Goal: Task Accomplishment & Management: Complete application form

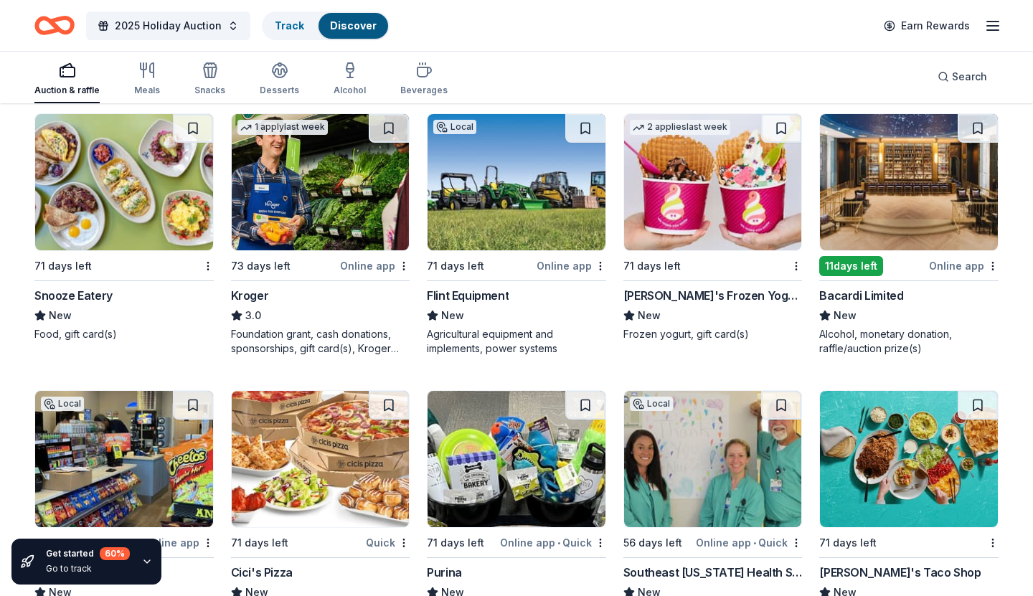
scroll to position [8301, 0]
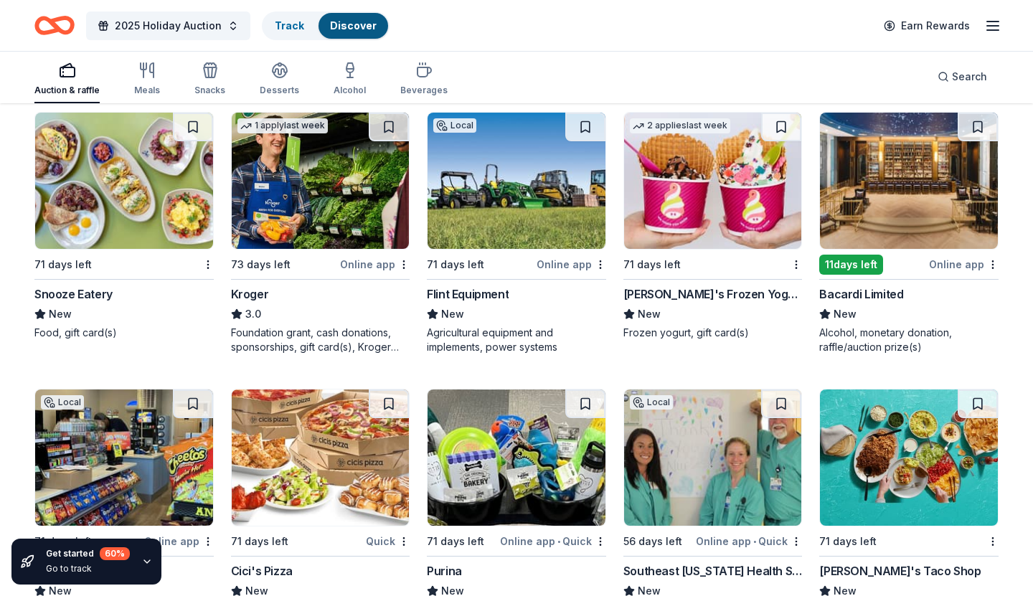
click at [880, 293] on div "Bacardi Limited" at bounding box center [861, 293] width 84 height 17
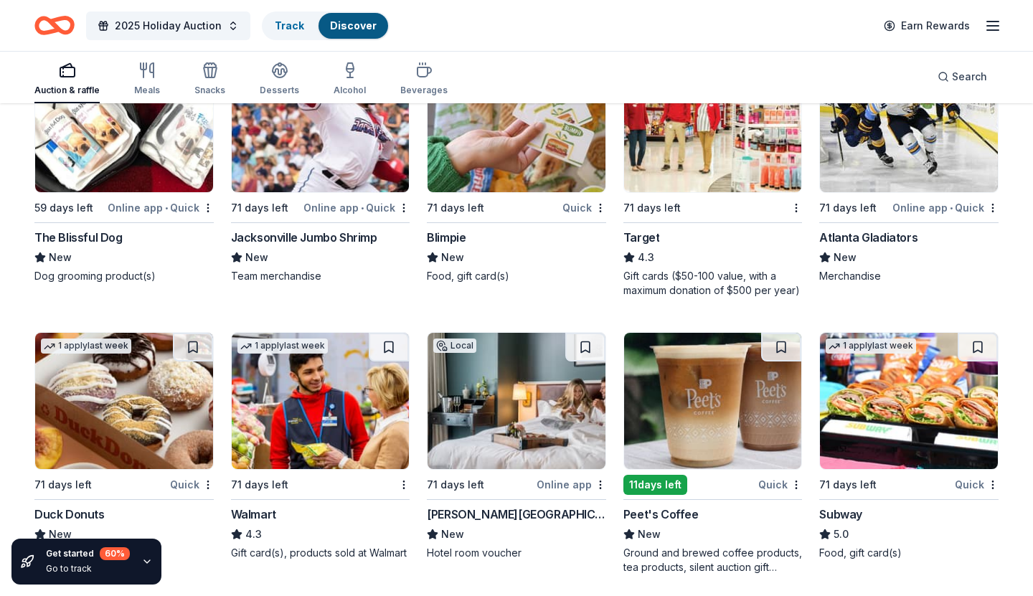
scroll to position [8913, 0]
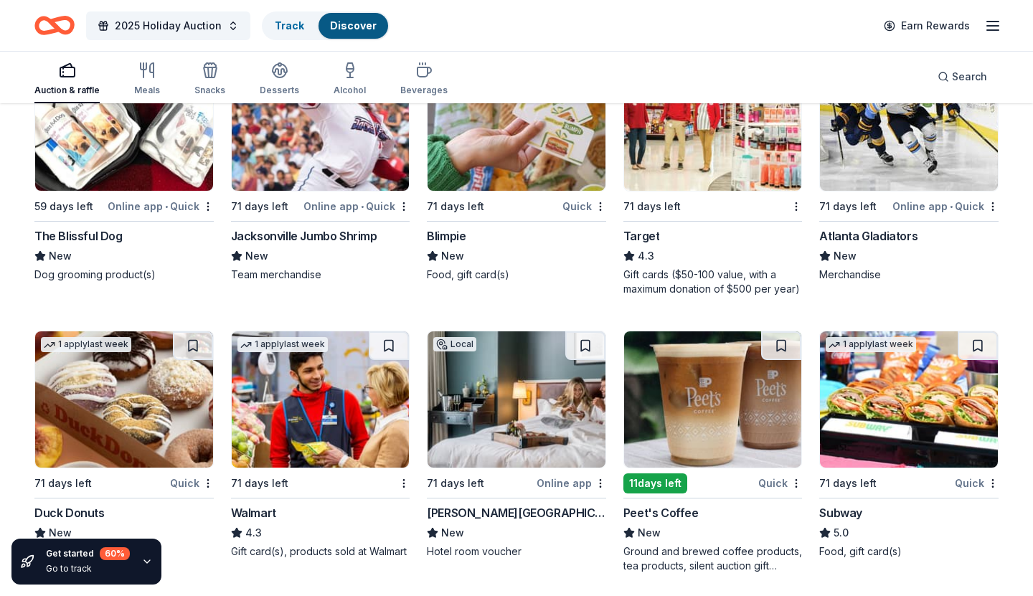
click at [685, 507] on div "Peet's Coffee" at bounding box center [660, 512] width 75 height 17
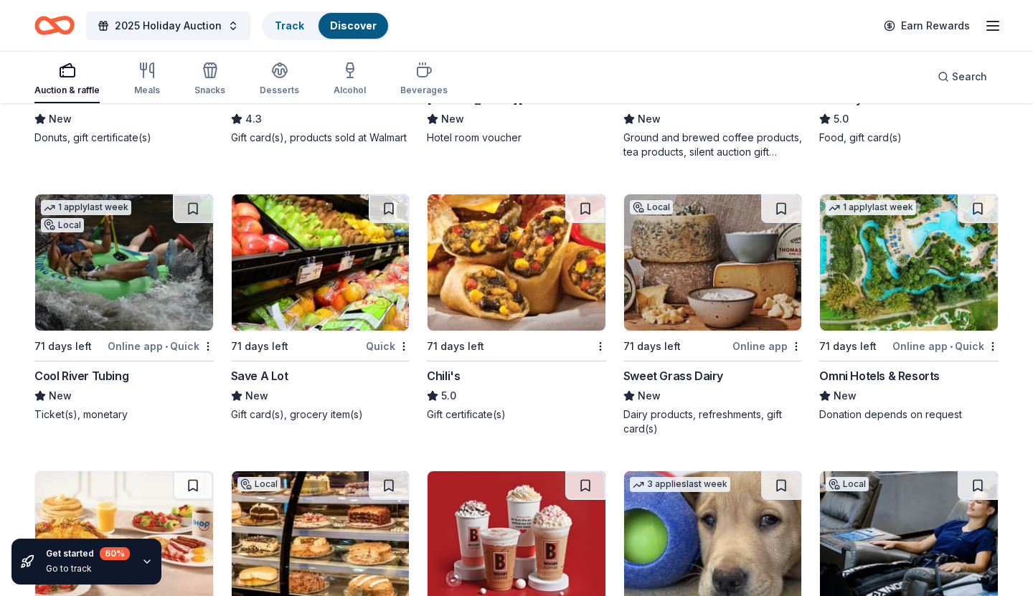
scroll to position [9328, 0]
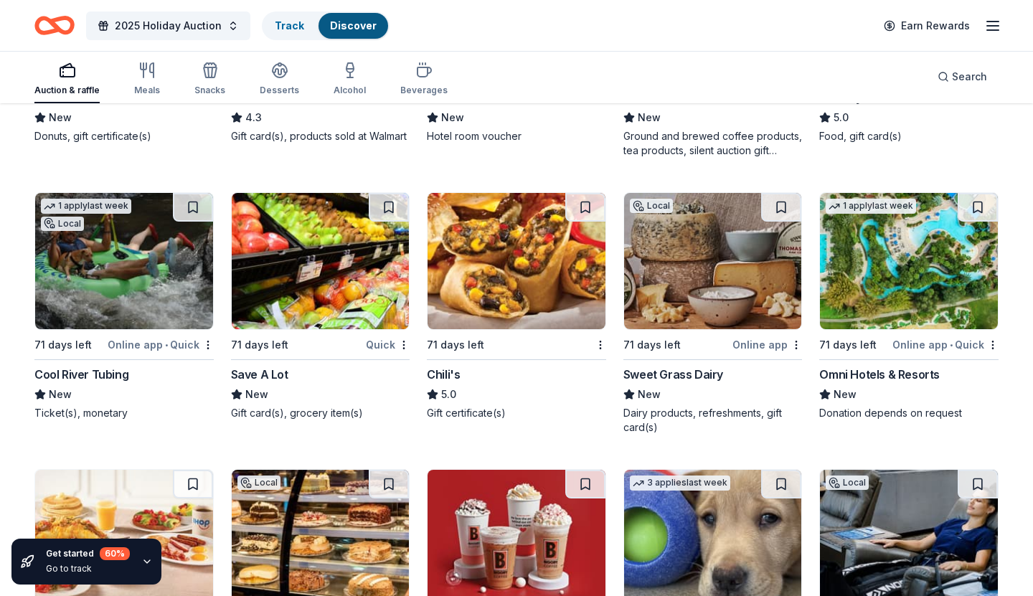
click at [123, 374] on div "Cool River Tubing" at bounding box center [81, 374] width 94 height 17
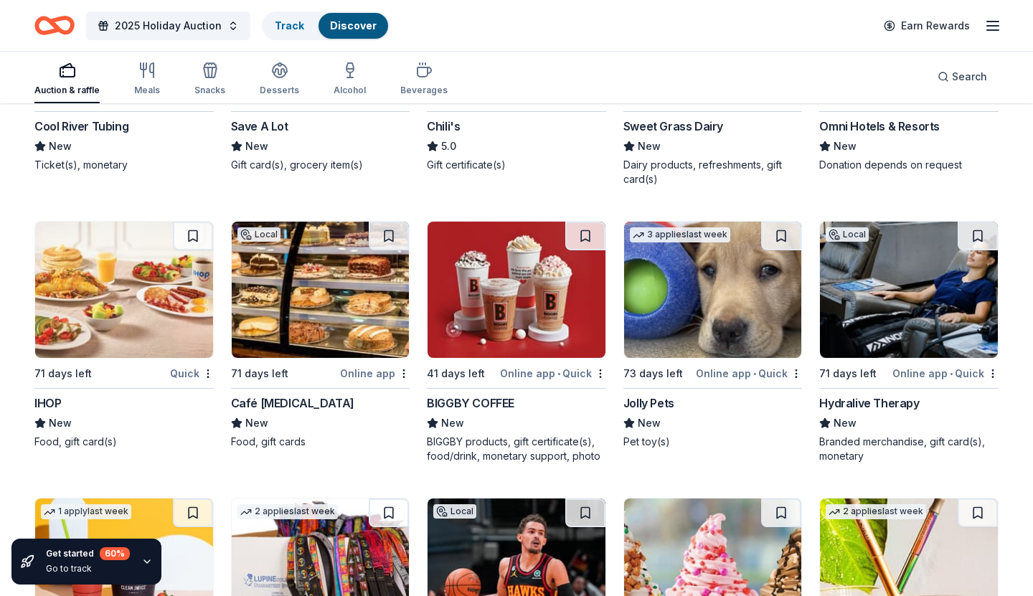
scroll to position [9658, 0]
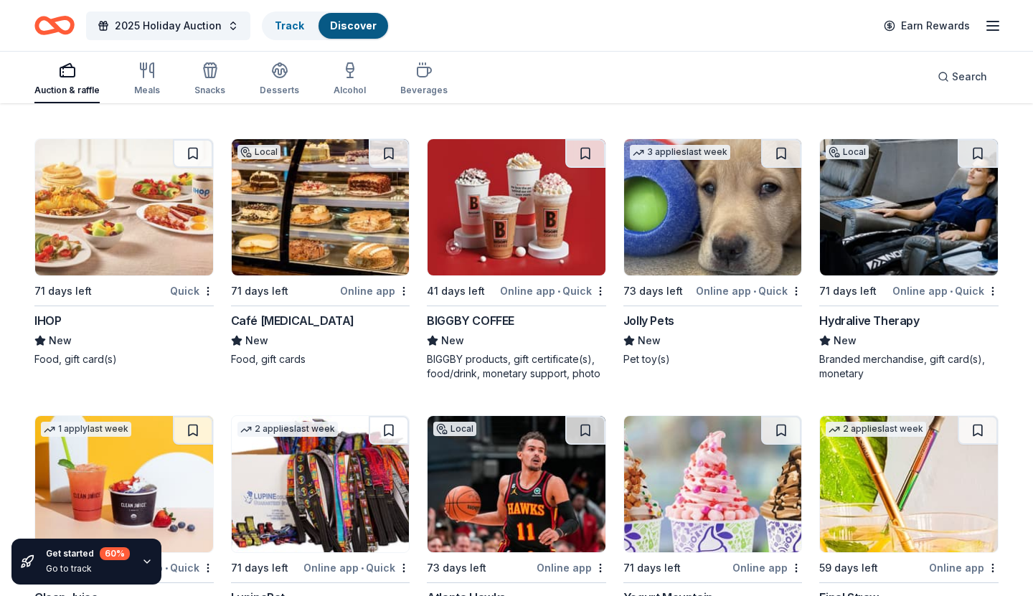
click at [654, 321] on div "Jolly Pets" at bounding box center [648, 320] width 51 height 17
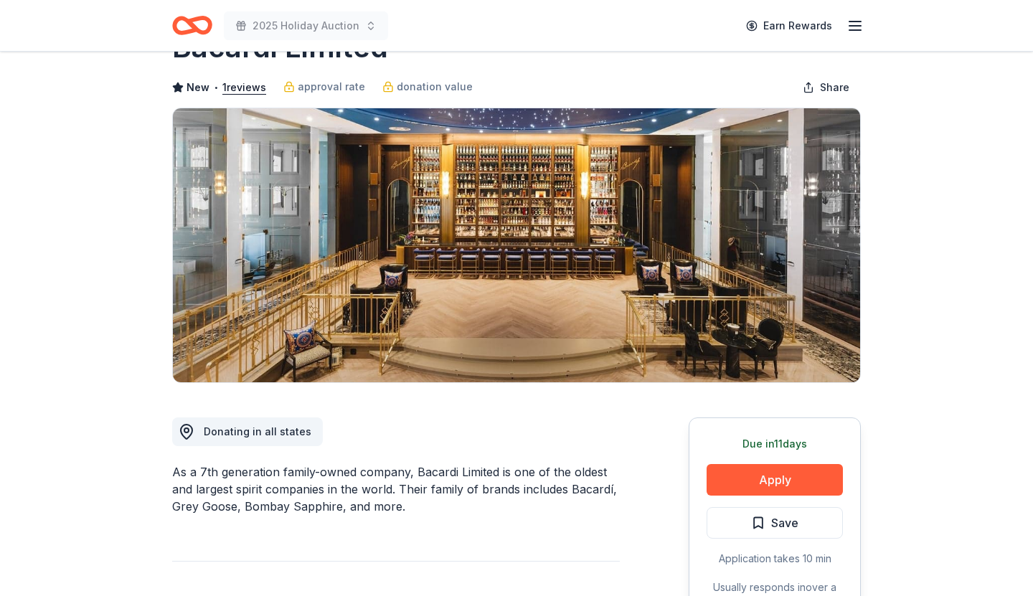
scroll to position [59, 0]
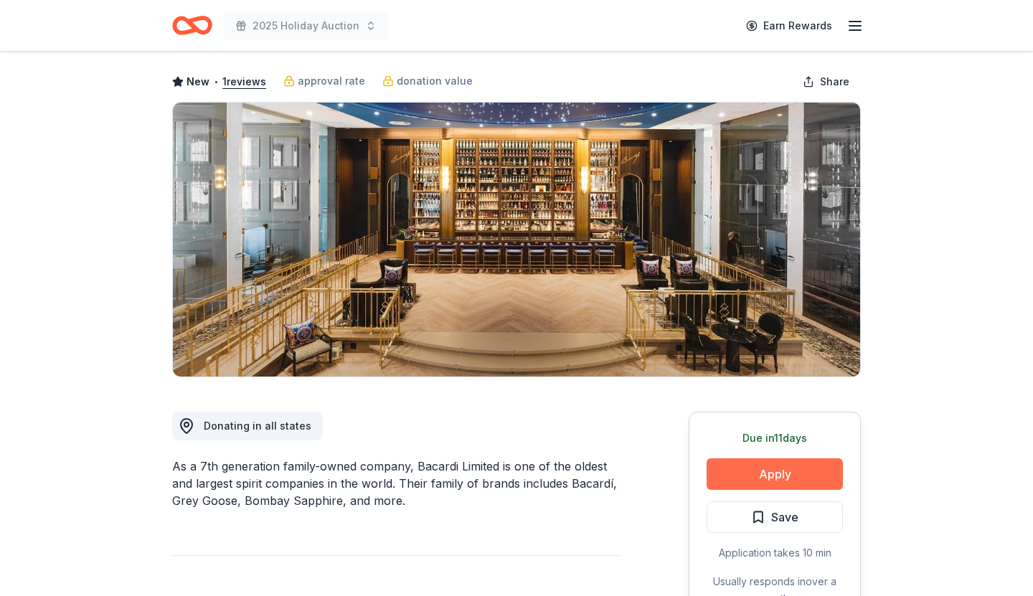
click at [772, 471] on button "Apply" at bounding box center [775, 474] width 136 height 32
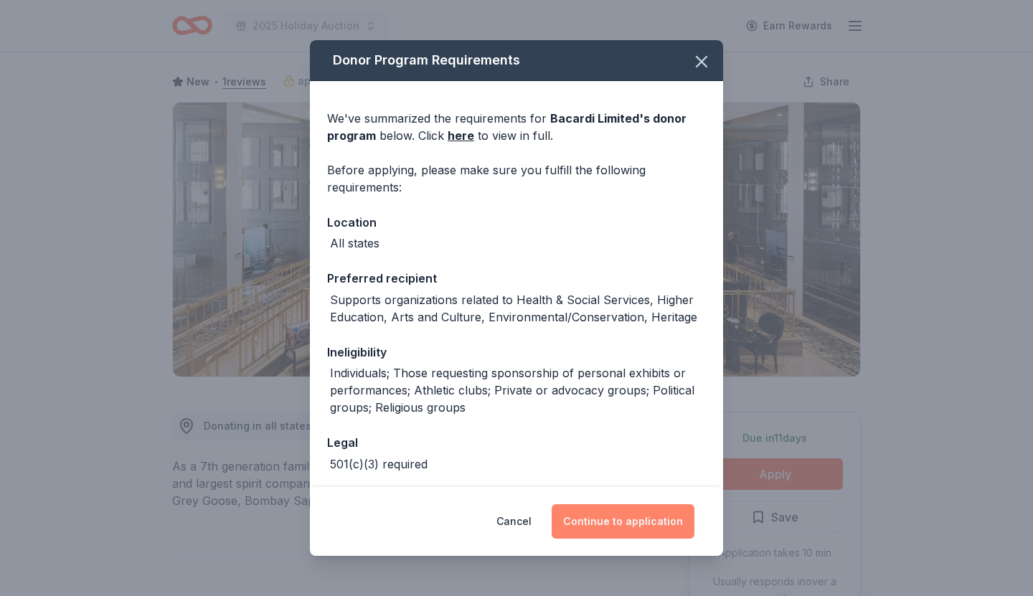
click at [671, 520] on button "Continue to application" at bounding box center [623, 521] width 143 height 34
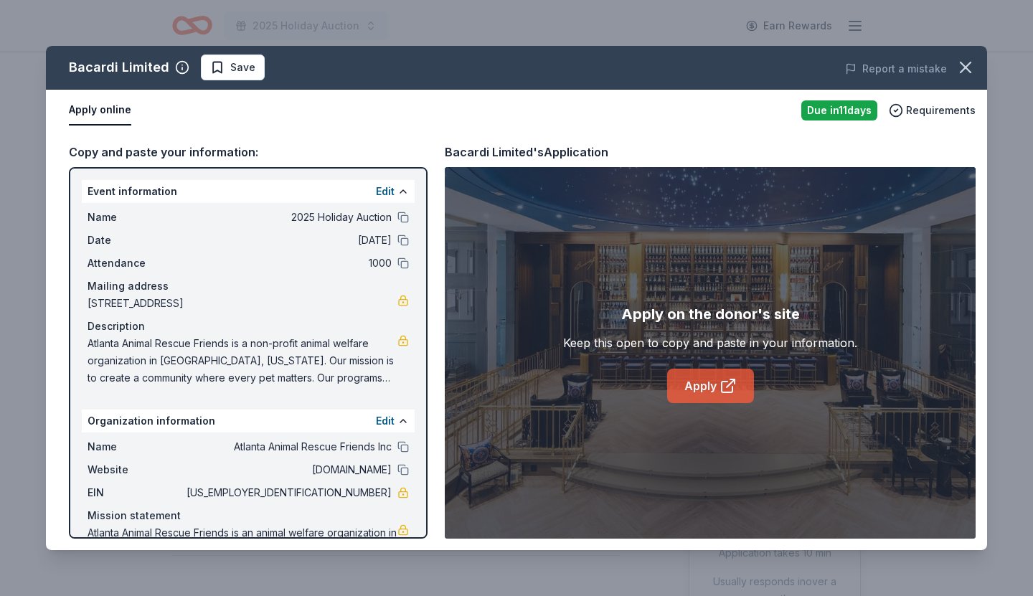
click at [709, 387] on link "Apply" at bounding box center [710, 386] width 87 height 34
click at [968, 62] on icon "button" at bounding box center [965, 67] width 20 height 20
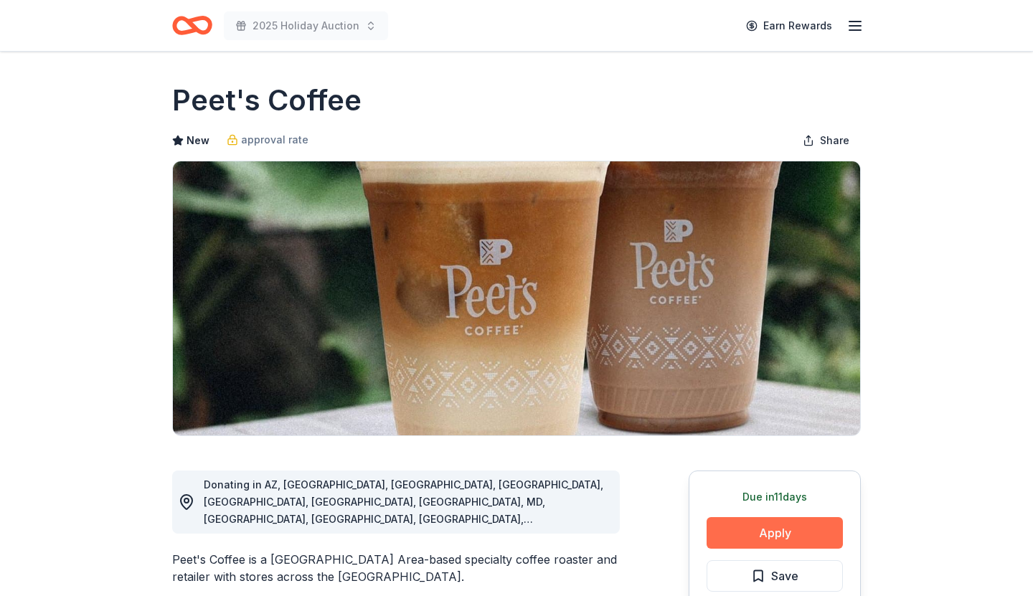
click at [778, 529] on button "Apply" at bounding box center [775, 533] width 136 height 32
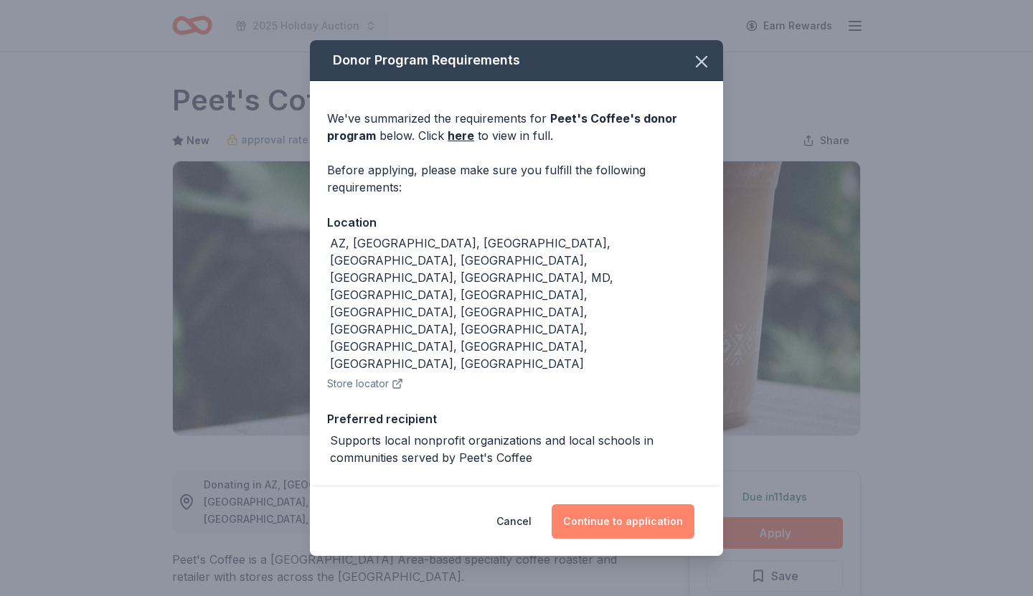
click at [637, 516] on button "Continue to application" at bounding box center [623, 521] width 143 height 34
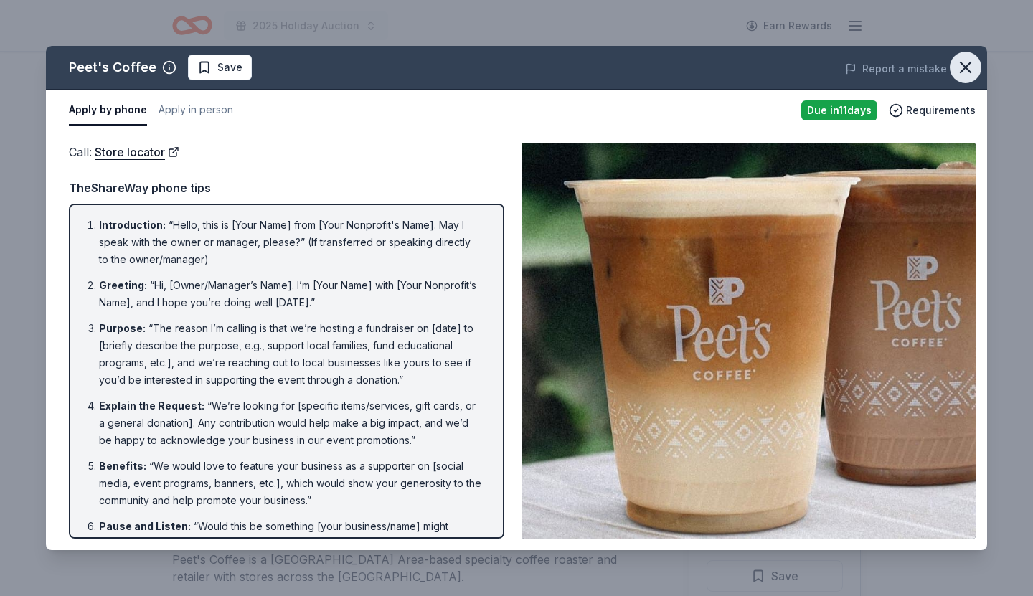
click at [968, 63] on icon "button" at bounding box center [965, 67] width 10 height 10
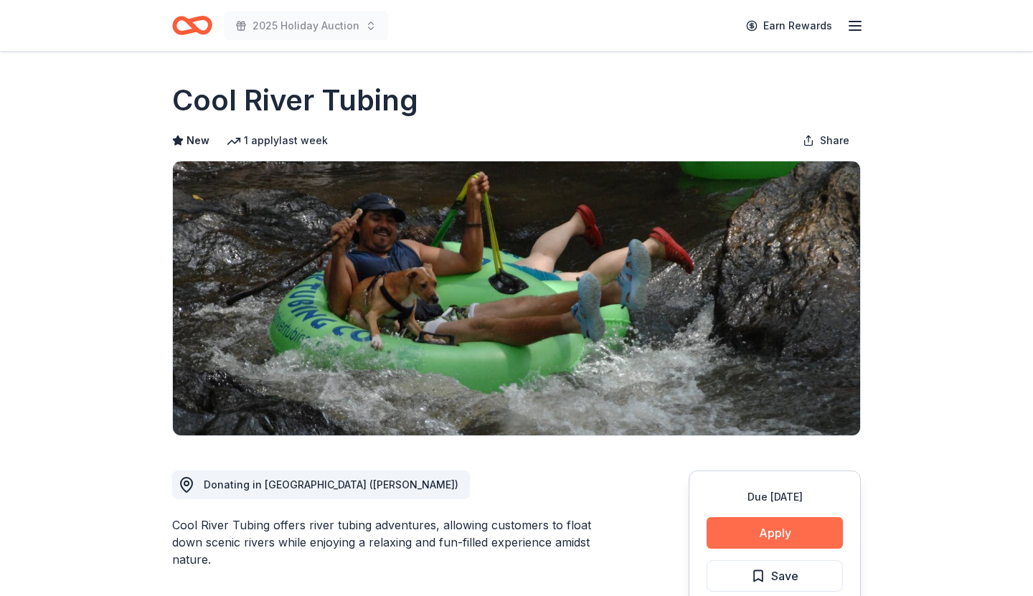
click at [770, 527] on button "Apply" at bounding box center [775, 533] width 136 height 32
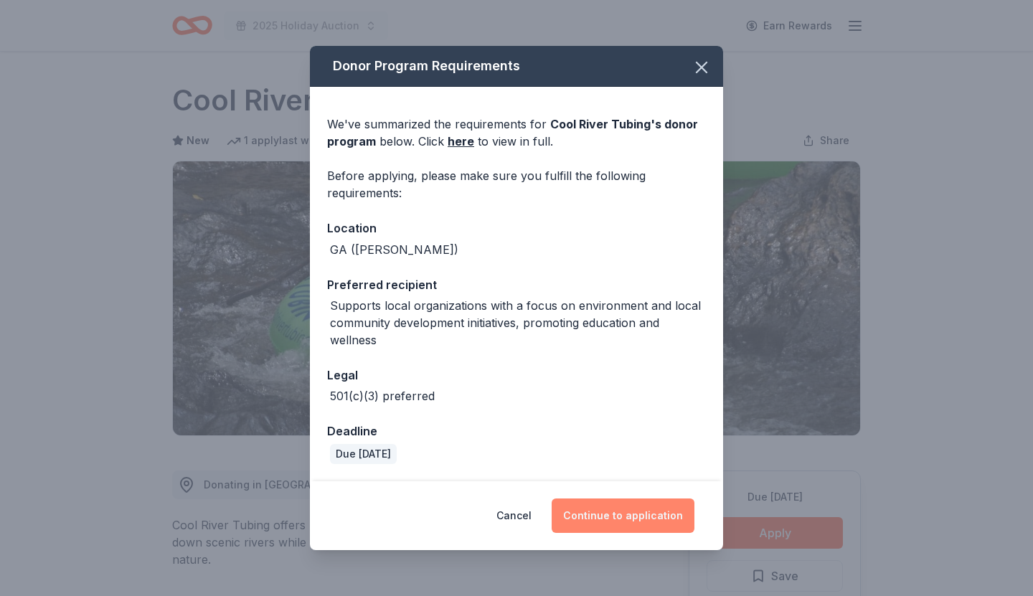
click at [635, 507] on button "Continue to application" at bounding box center [623, 516] width 143 height 34
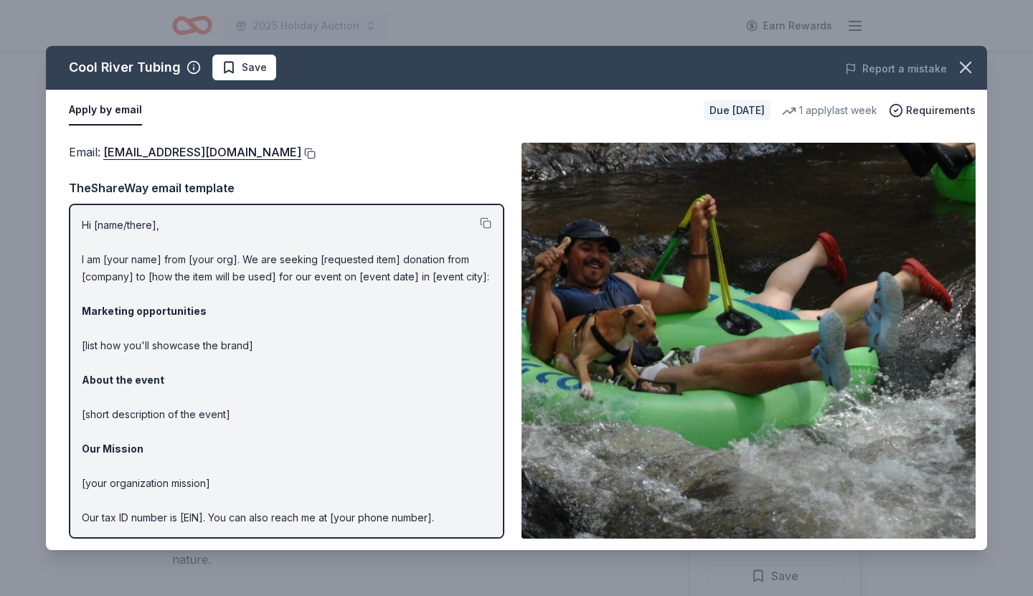
click at [301, 151] on button at bounding box center [308, 153] width 14 height 11
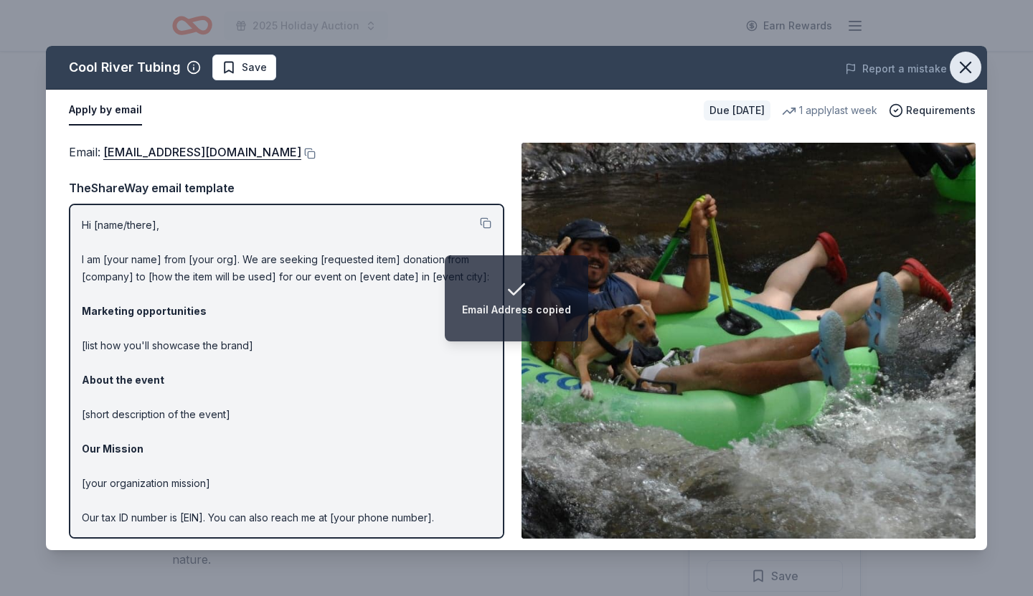
click at [966, 63] on icon "button" at bounding box center [965, 67] width 20 height 20
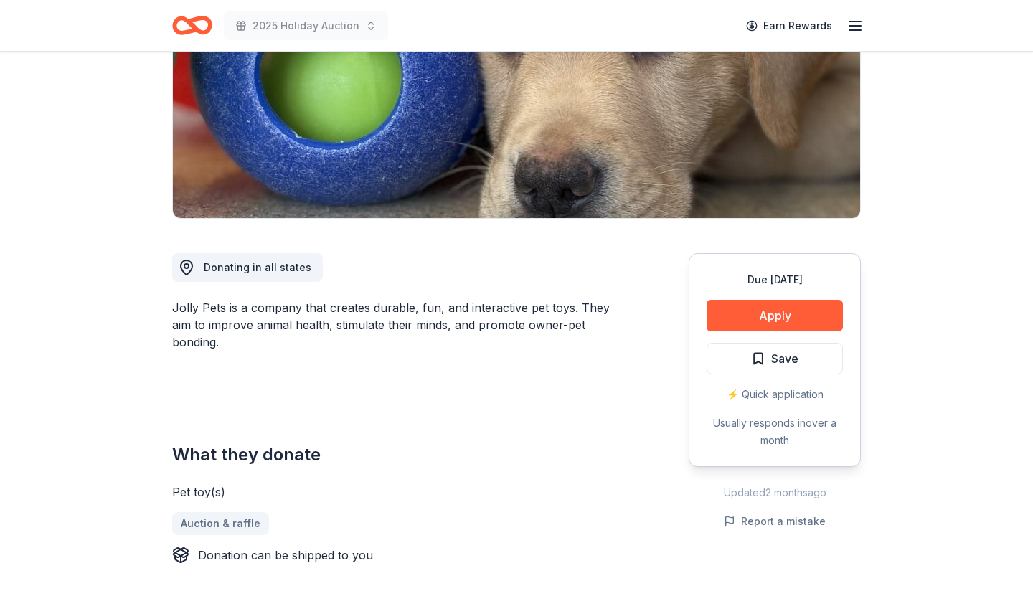
scroll to position [219, 0]
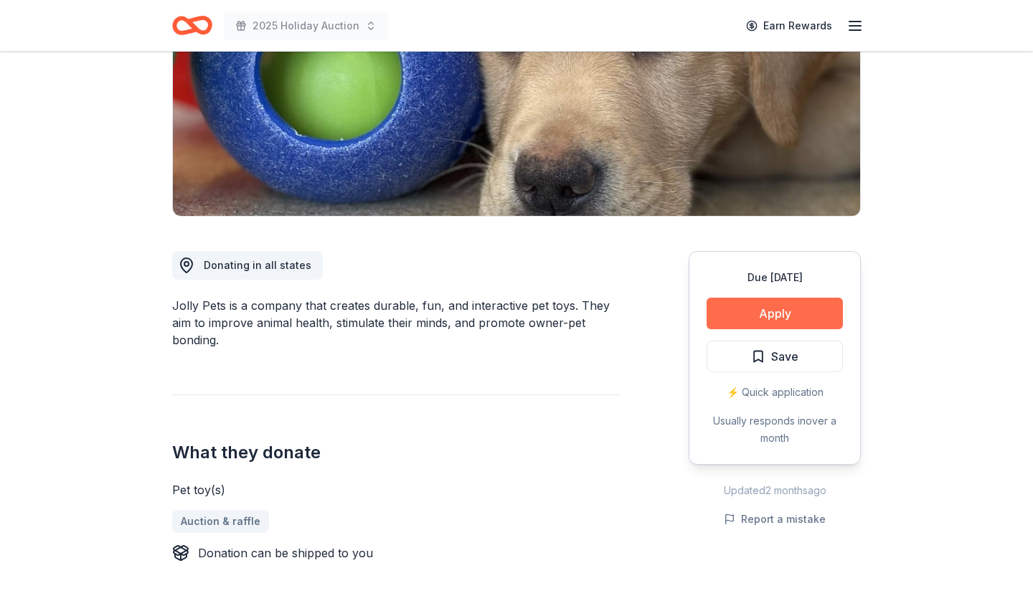
click at [785, 312] on button "Apply" at bounding box center [775, 314] width 136 height 32
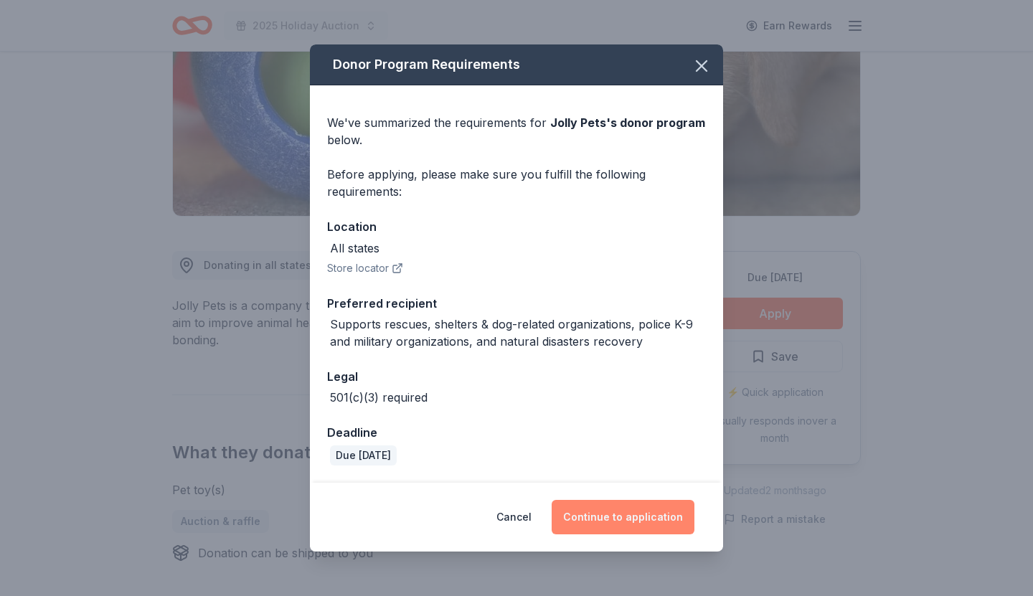
click at [612, 519] on button "Continue to application" at bounding box center [623, 517] width 143 height 34
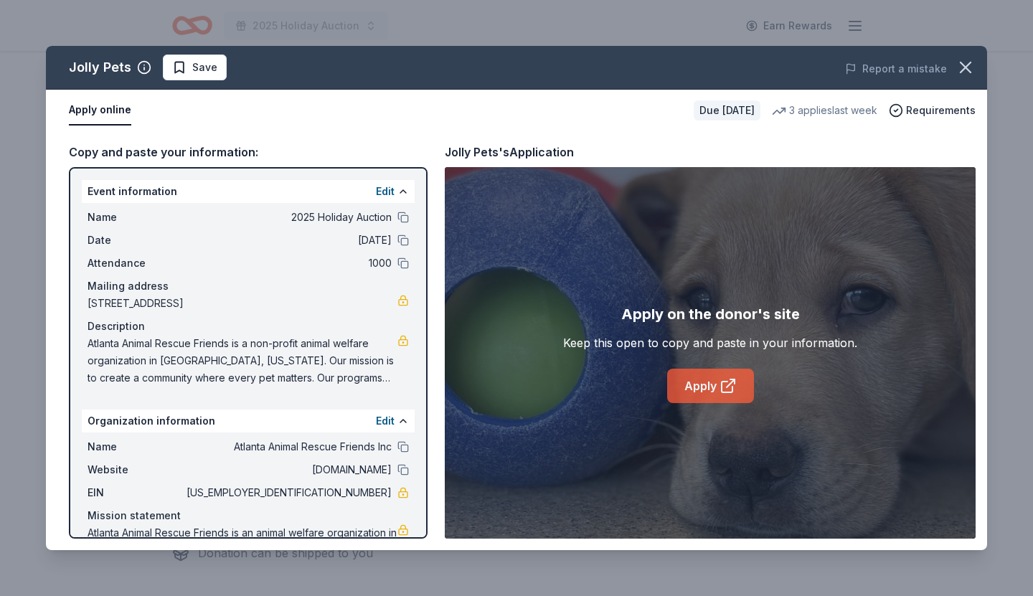
click at [727, 382] on icon at bounding box center [727, 387] width 11 height 11
